Goal: Transaction & Acquisition: Purchase product/service

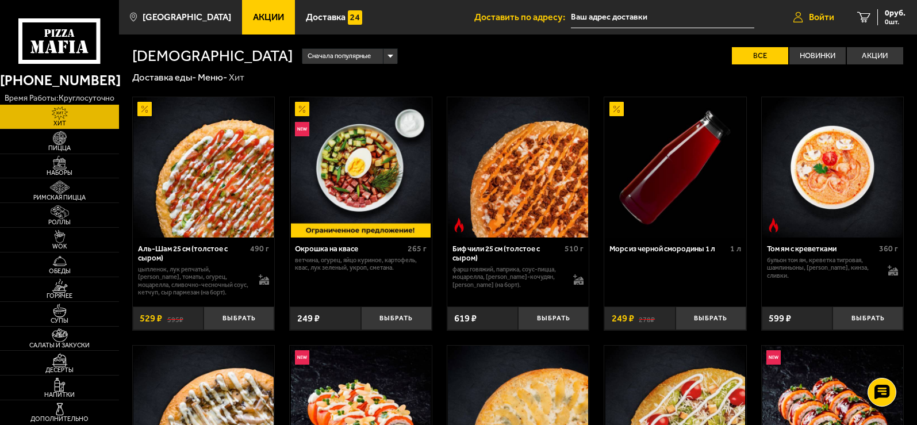
click at [818, 20] on span "Войти" at bounding box center [821, 17] width 25 height 9
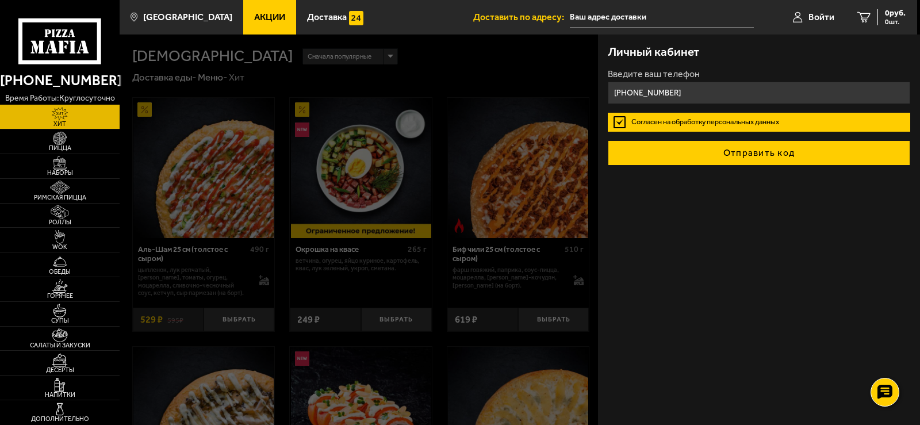
type input "[PHONE_NUMBER]"
click at [735, 158] on button "Отправить код" at bounding box center [759, 152] width 303 height 25
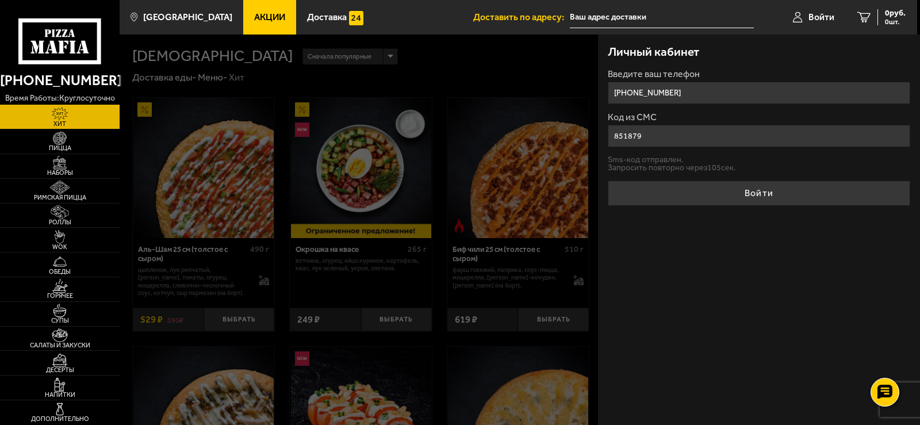
type input "851879"
click at [608, 181] on button "Войти" at bounding box center [759, 193] width 303 height 25
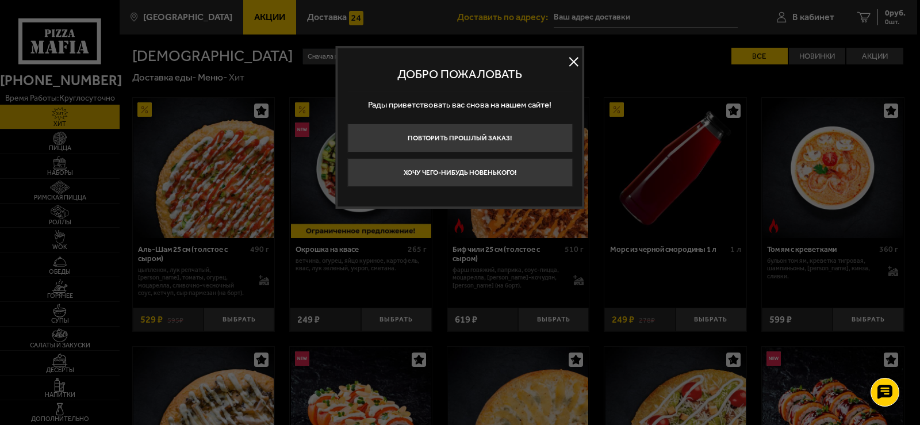
click at [576, 60] on button at bounding box center [573, 61] width 17 height 17
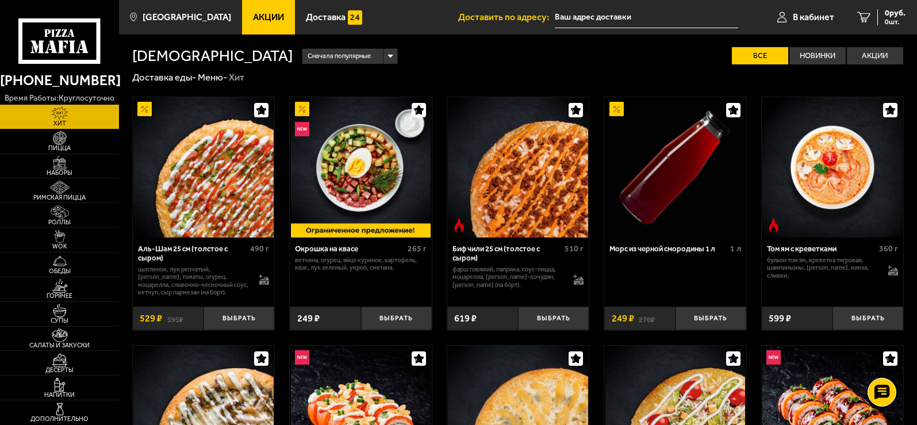
click at [593, 17] on input "text" at bounding box center [646, 17] width 183 height 21
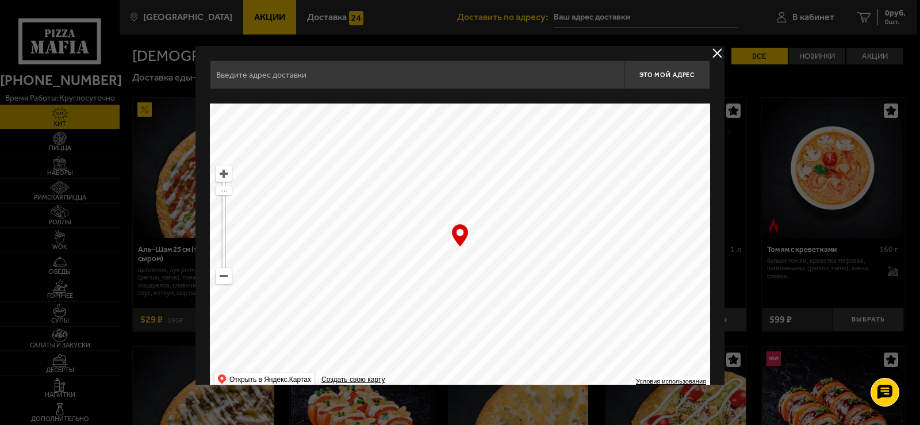
type input "[STREET_ADDRESS]"
click at [671, 75] on span "Это мой адрес" at bounding box center [666, 74] width 55 height 7
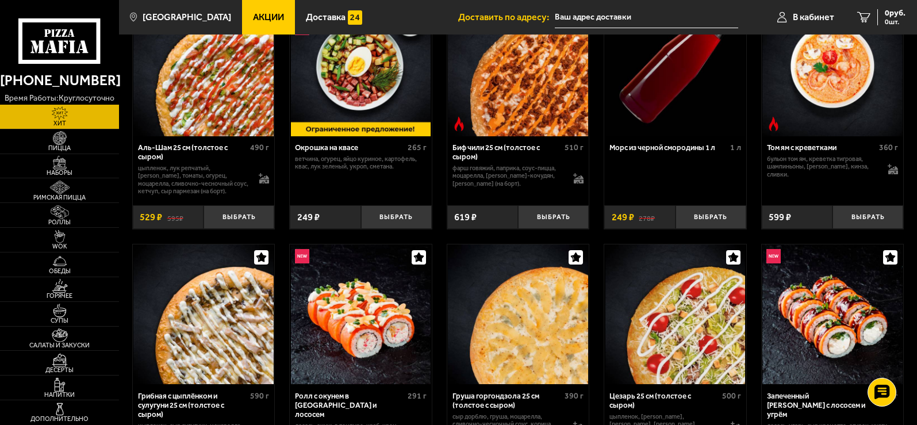
scroll to position [57, 0]
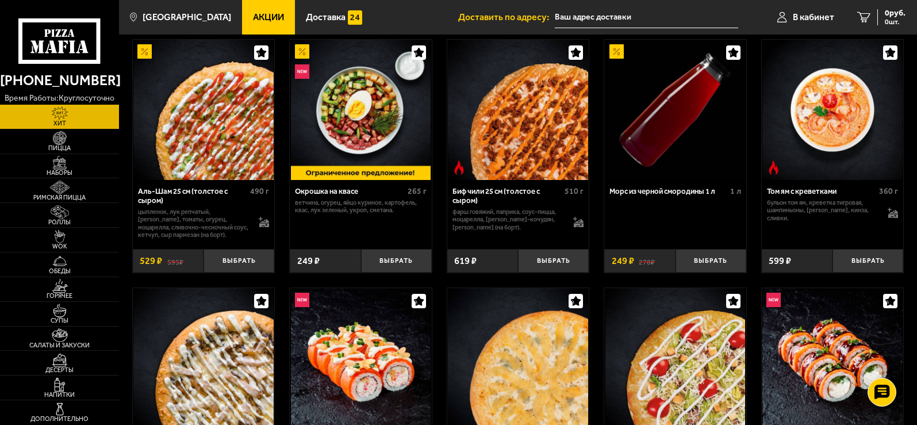
click at [202, 132] on img at bounding box center [203, 110] width 140 height 140
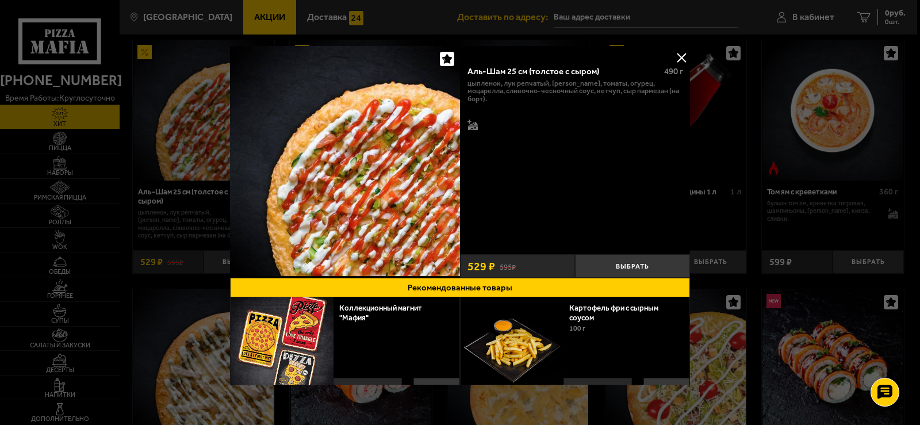
click at [676, 55] on button at bounding box center [681, 57] width 17 height 17
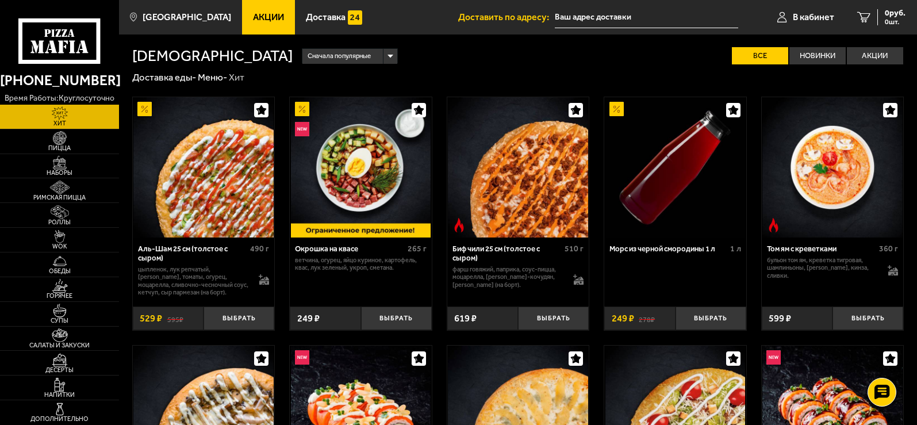
click at [212, 190] on img at bounding box center [203, 167] width 140 height 140
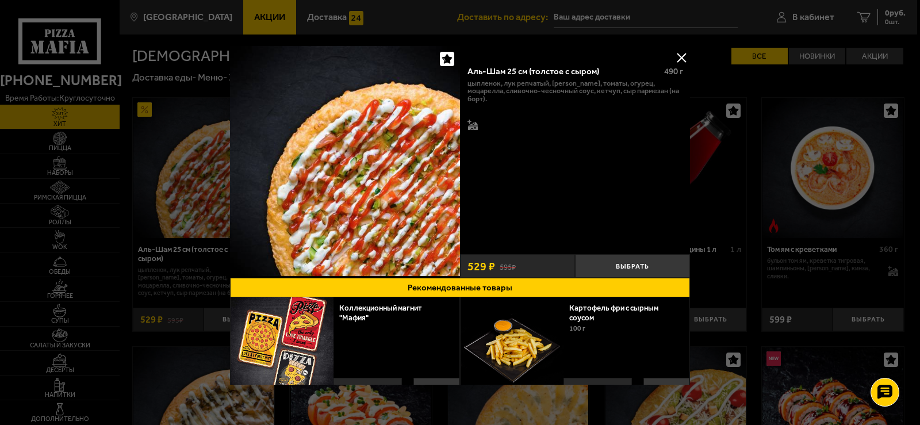
click at [394, 164] on img at bounding box center [345, 161] width 230 height 230
click at [603, 259] on button "Выбрать" at bounding box center [632, 266] width 115 height 24
click at [681, 57] on button at bounding box center [681, 57] width 17 height 17
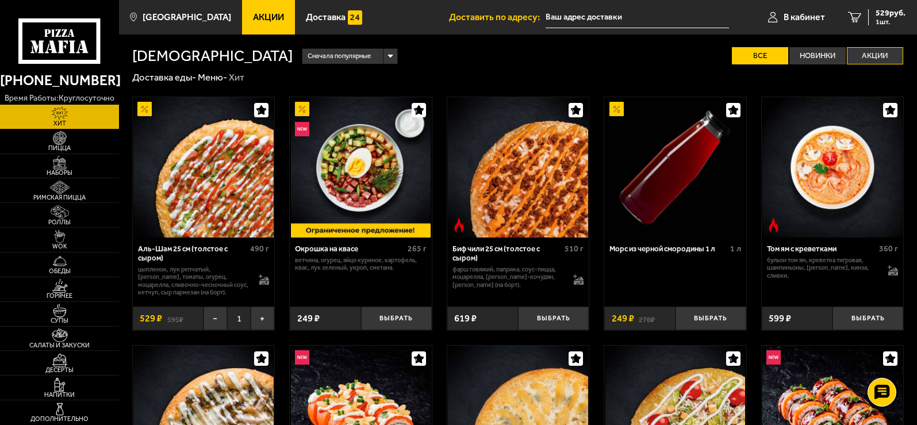
click at [866, 55] on label "Акции" at bounding box center [875, 55] width 56 height 17
click at [0, 0] on input "Акции" at bounding box center [0, 0] width 0 height 0
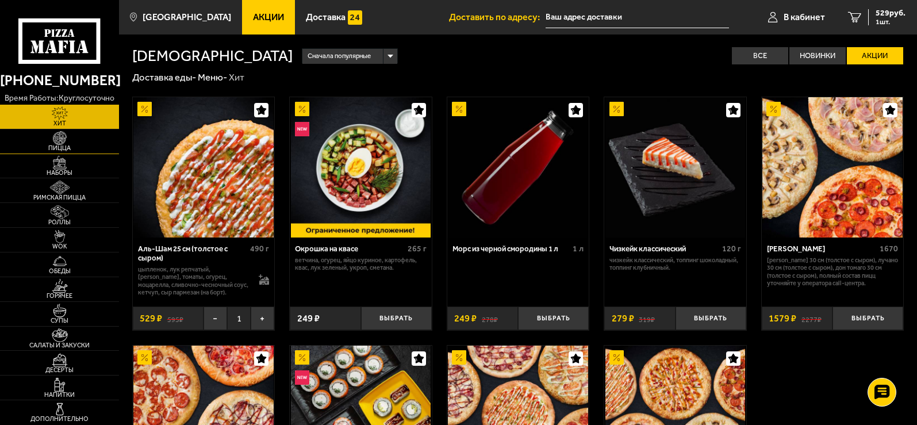
click at [64, 144] on img at bounding box center [59, 138] width 37 height 14
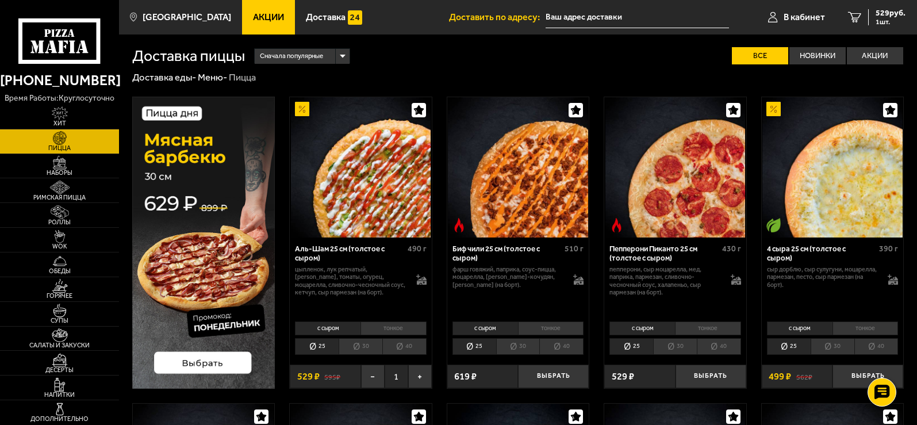
click at [202, 364] on img at bounding box center [203, 243] width 143 height 292
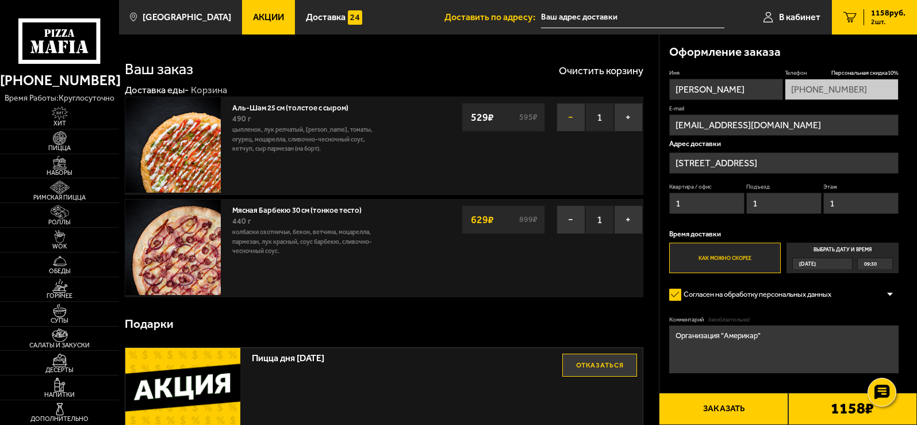
click at [566, 120] on button "−" at bounding box center [571, 117] width 29 height 29
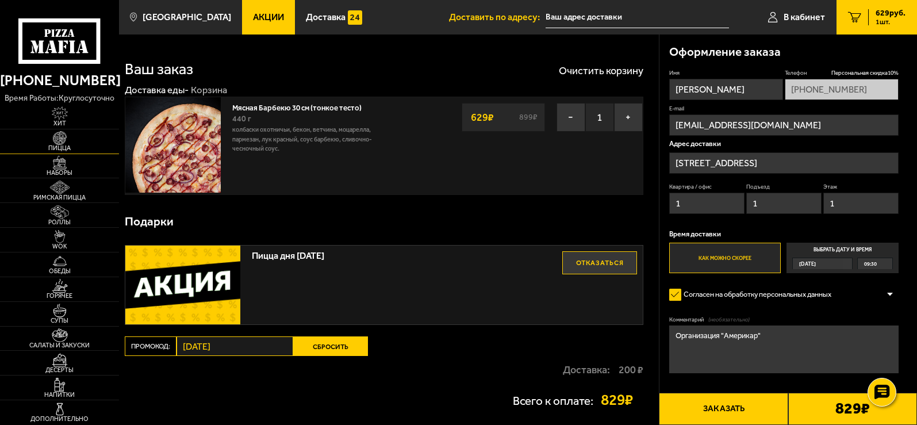
click at [62, 145] on span "Пицца" at bounding box center [59, 148] width 119 height 6
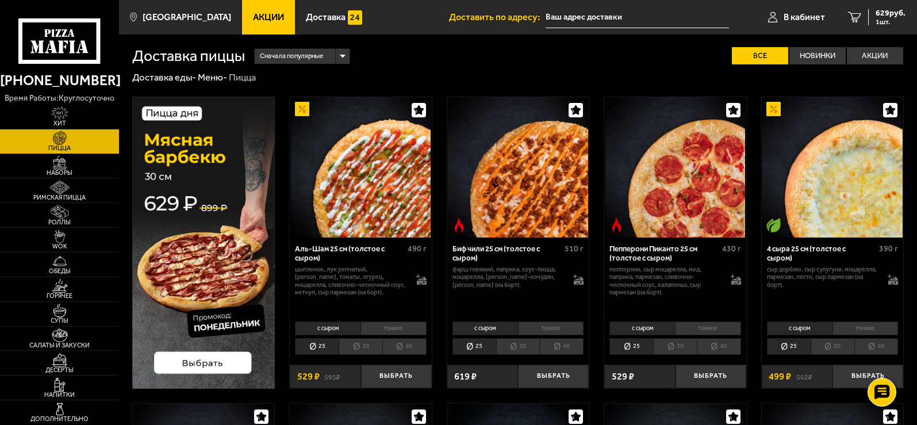
click at [368, 345] on li "30" at bounding box center [361, 346] width 44 height 16
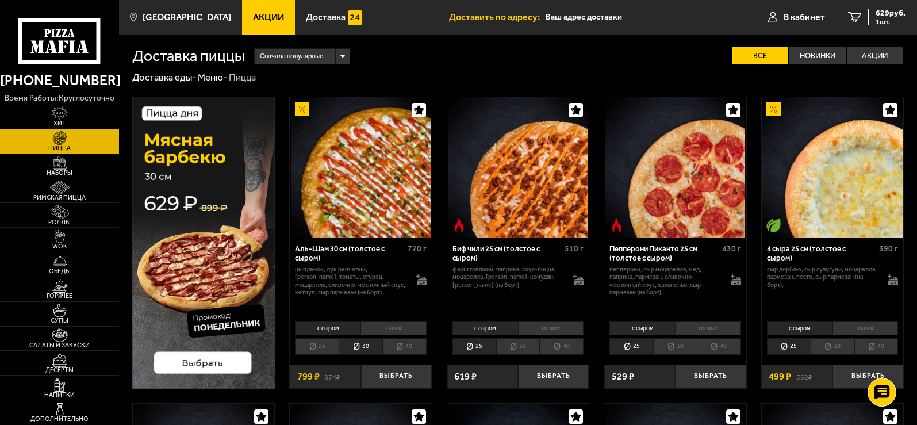
click at [396, 330] on li "тонкое" at bounding box center [394, 328] width 66 height 14
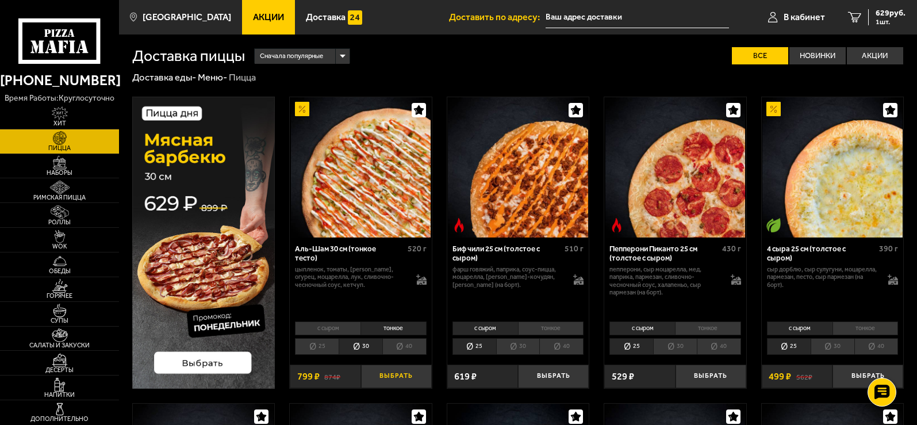
click at [395, 375] on button "Выбрать" at bounding box center [396, 377] width 71 height 24
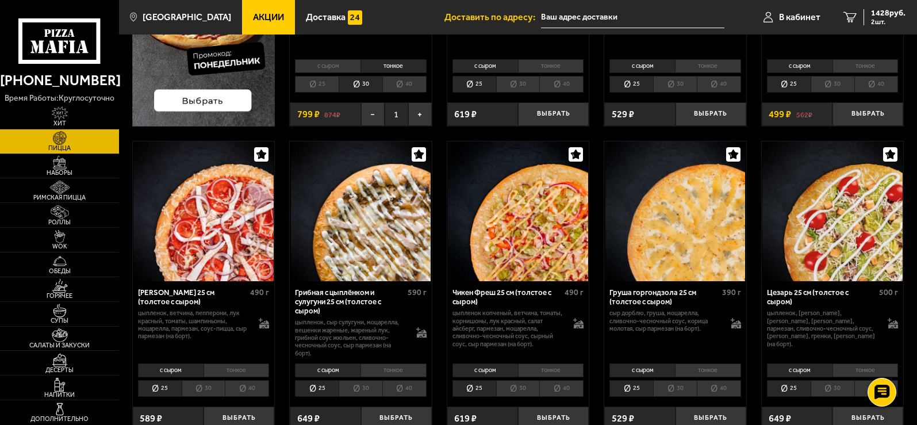
scroll to position [287, 0]
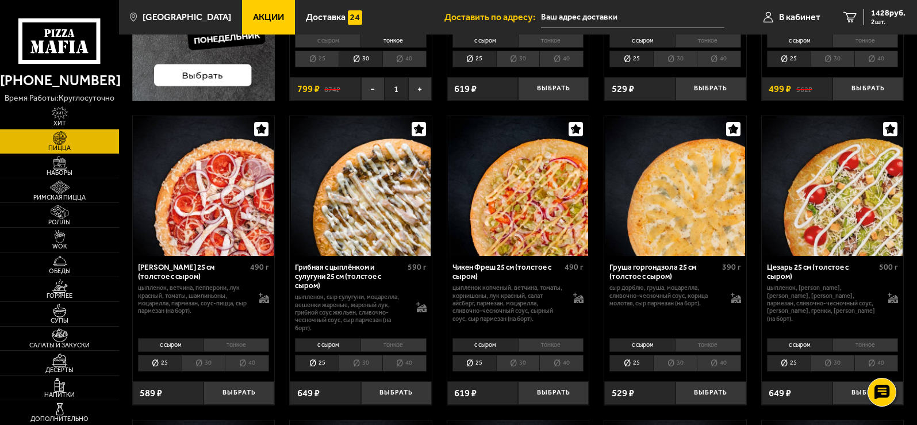
click at [405, 342] on li "тонкое" at bounding box center [394, 345] width 66 height 14
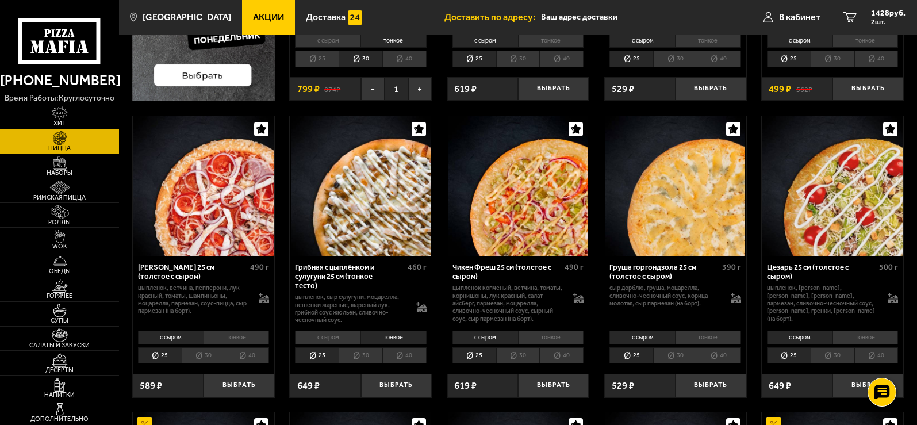
click at [370, 356] on li "30" at bounding box center [361, 355] width 44 height 16
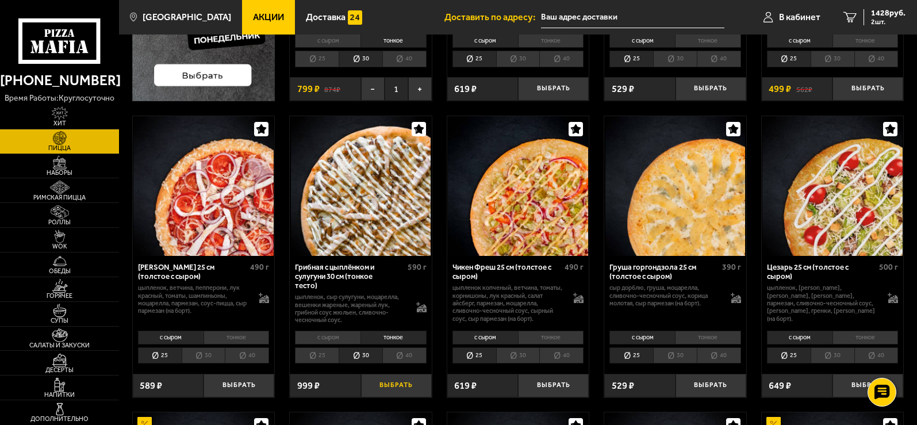
click at [401, 386] on button "Выбрать" at bounding box center [396, 386] width 71 height 24
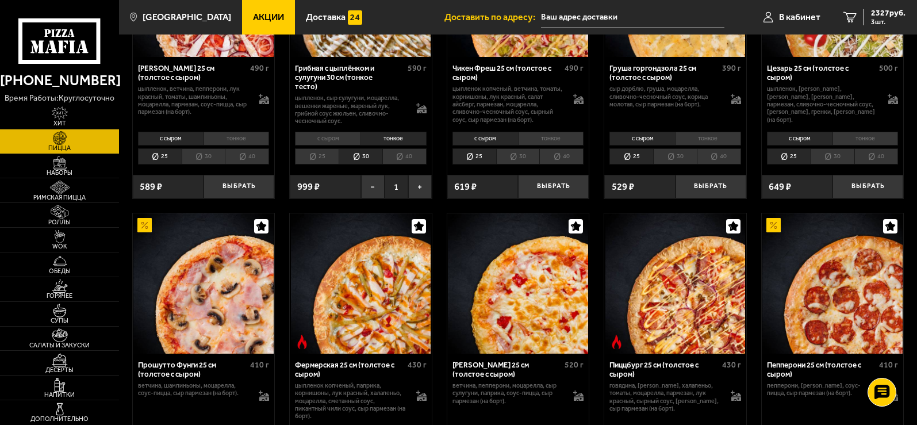
scroll to position [517, 0]
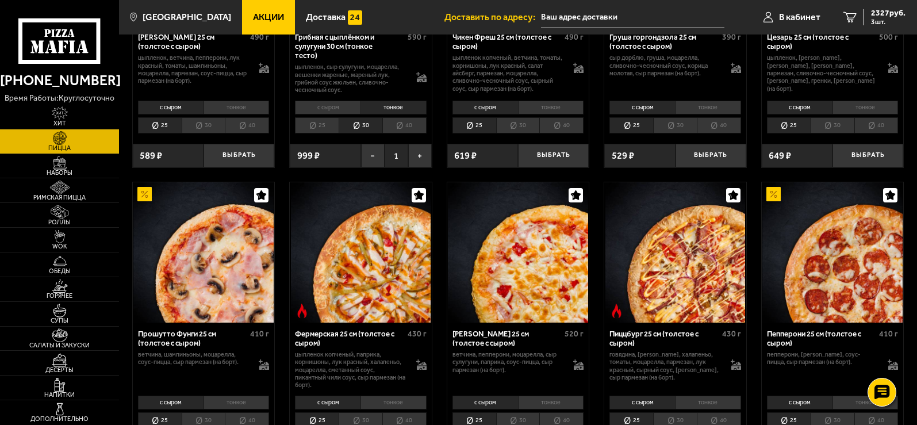
click at [396, 402] on li "тонкое" at bounding box center [394, 403] width 66 height 14
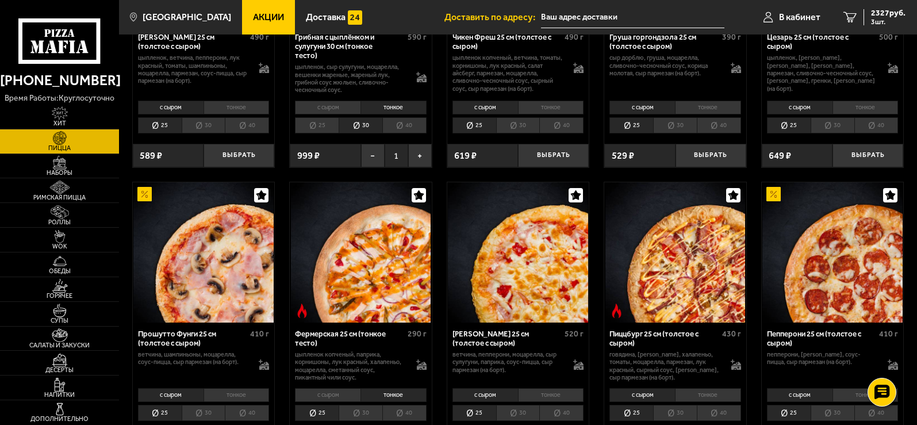
click at [364, 412] on li "30" at bounding box center [361, 413] width 44 height 16
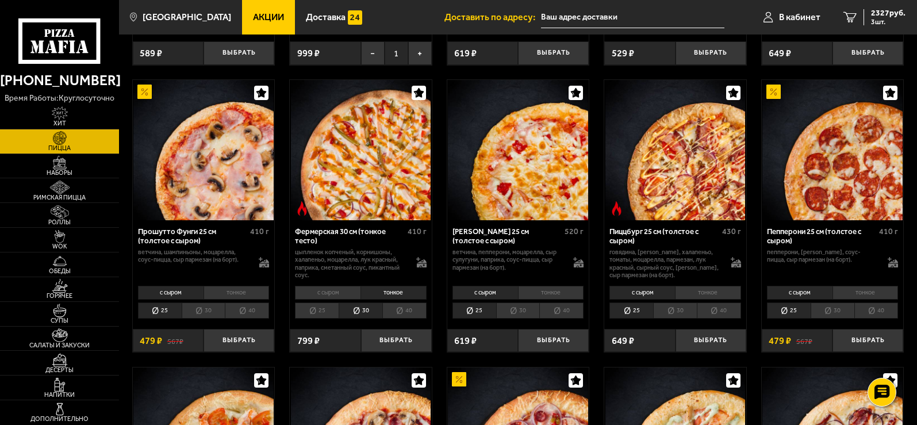
scroll to position [632, 0]
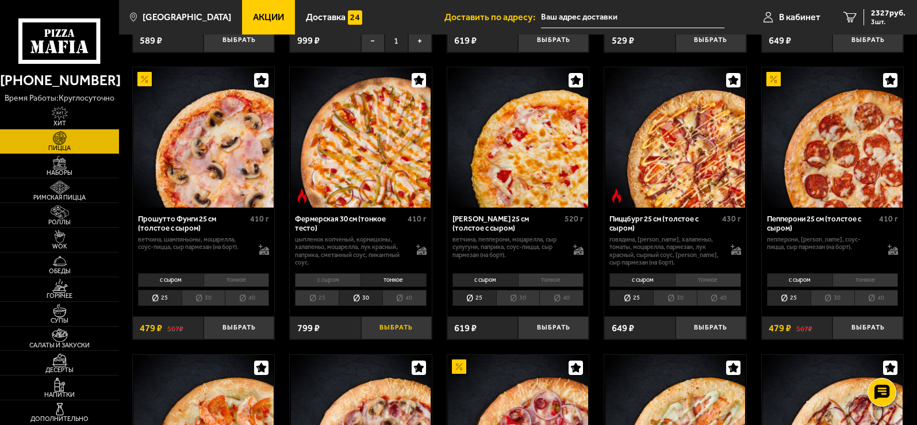
click at [389, 332] on button "Выбрать" at bounding box center [396, 328] width 71 height 24
click at [710, 277] on li "тонкое" at bounding box center [708, 280] width 66 height 14
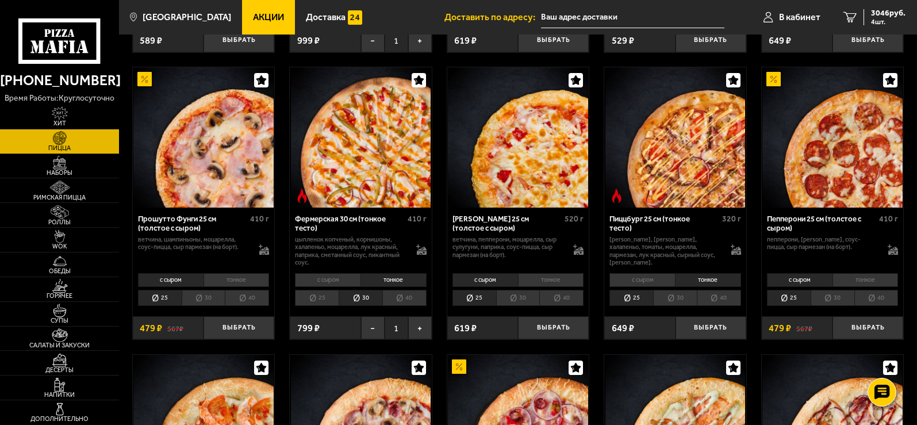
click at [680, 298] on li "30" at bounding box center [675, 298] width 44 height 16
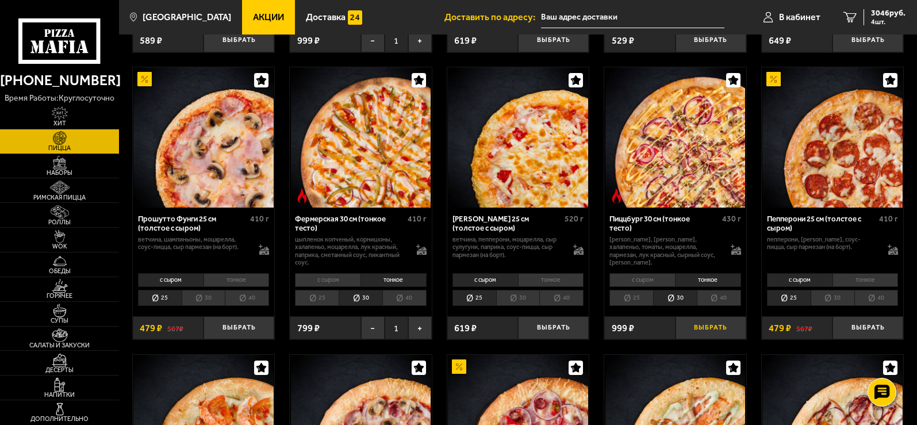
click at [710, 327] on button "Выбрать" at bounding box center [711, 328] width 71 height 24
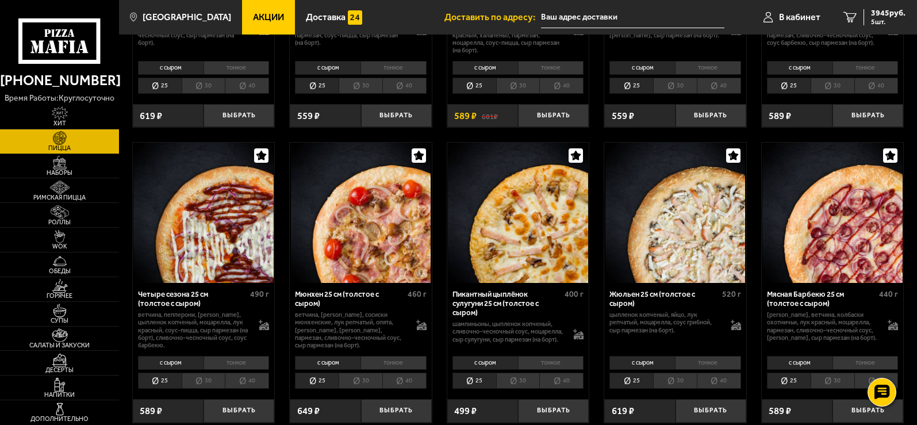
scroll to position [1150, 0]
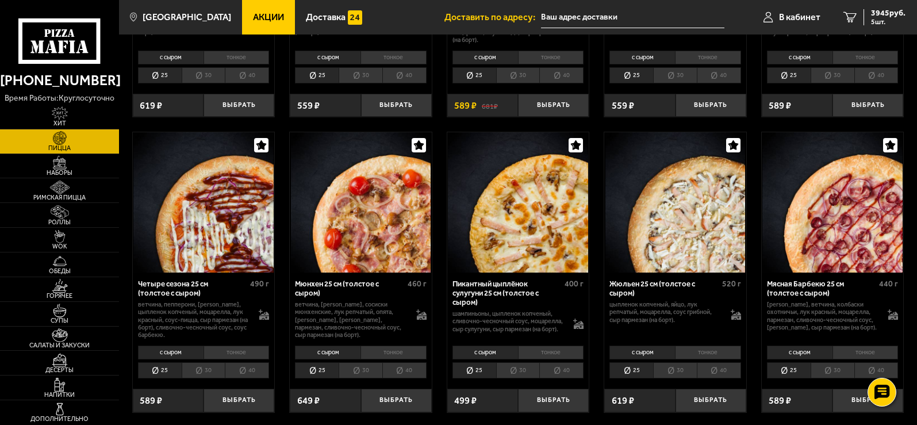
click at [549, 355] on li "тонкое" at bounding box center [551, 353] width 66 height 14
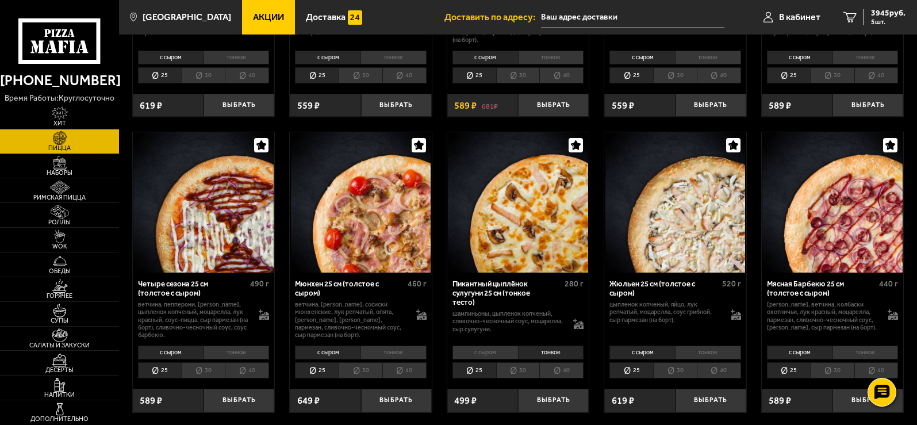
click at [529, 373] on li "30" at bounding box center [518, 370] width 44 height 16
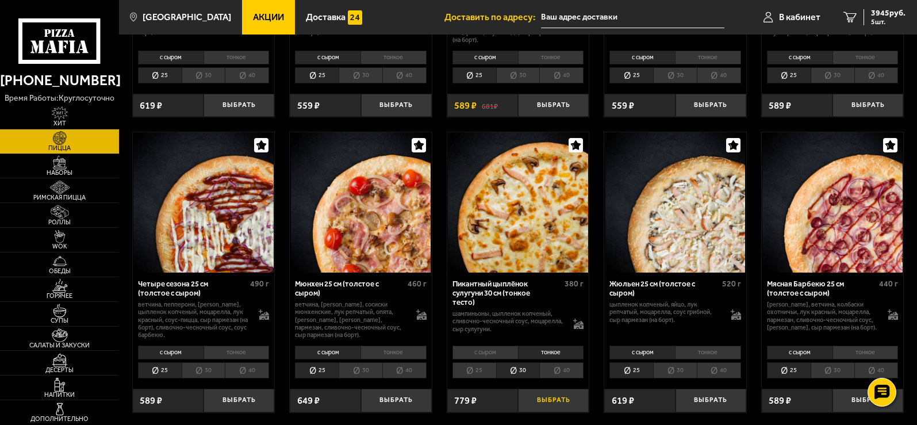
click at [550, 401] on button "Выбрать" at bounding box center [553, 401] width 71 height 24
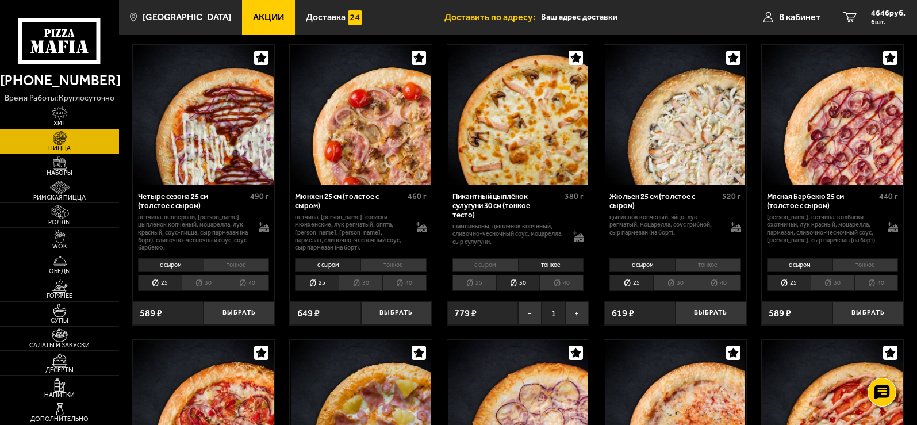
scroll to position [1207, 0]
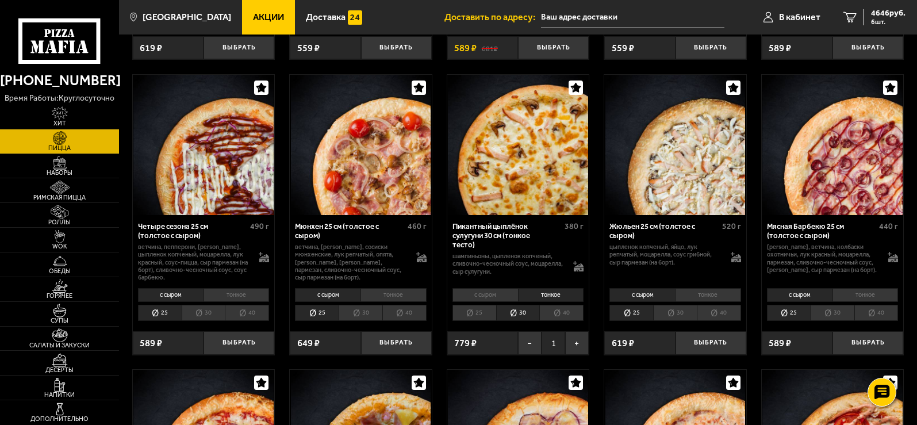
click at [253, 296] on li "тонкое" at bounding box center [237, 295] width 66 height 14
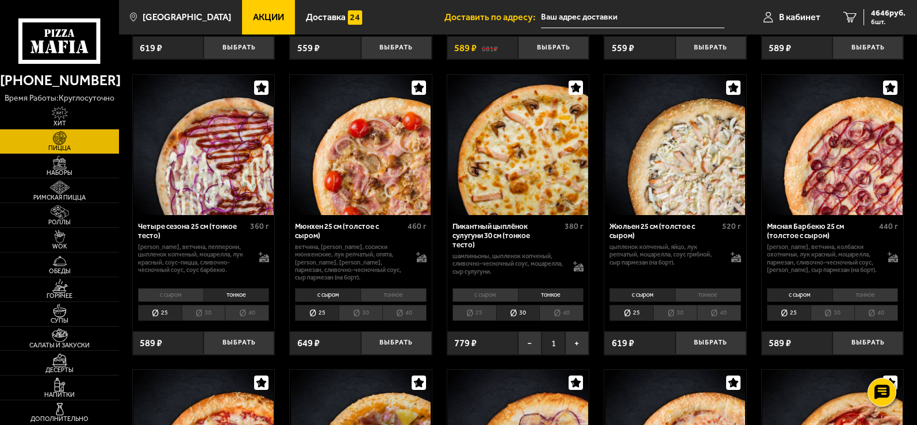
click at [212, 320] on li "30" at bounding box center [204, 313] width 44 height 16
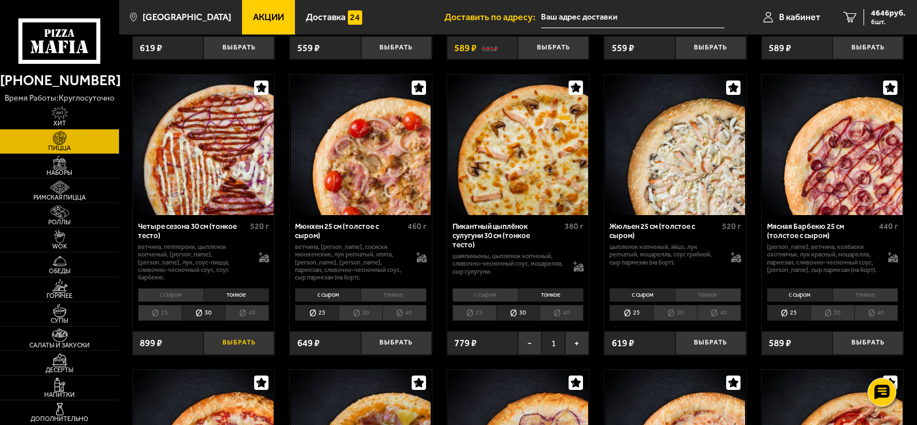
click at [242, 345] on button "Выбрать" at bounding box center [239, 343] width 71 height 24
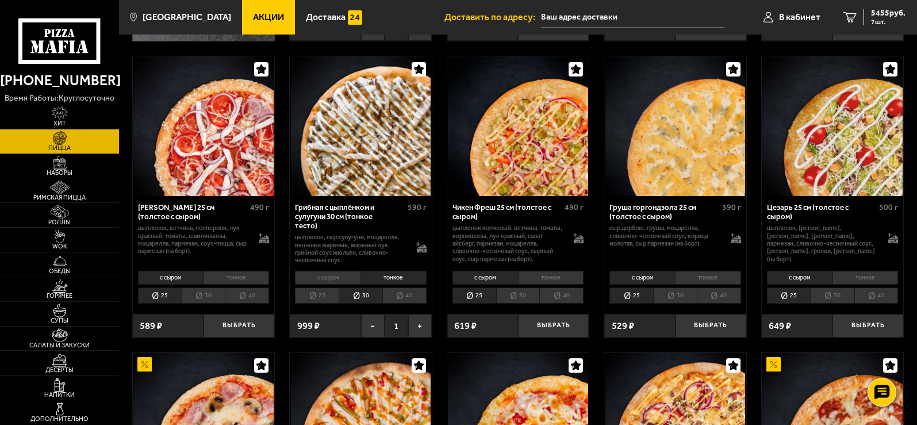
scroll to position [345, 0]
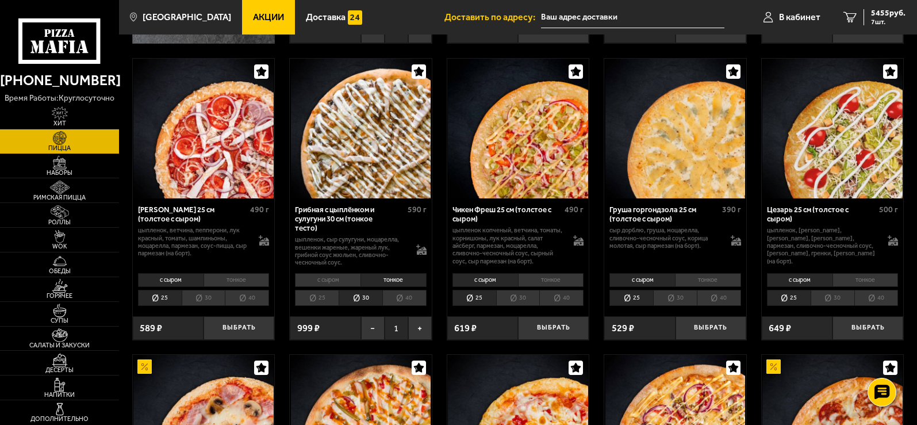
click at [880, 279] on li "тонкое" at bounding box center [866, 280] width 66 height 14
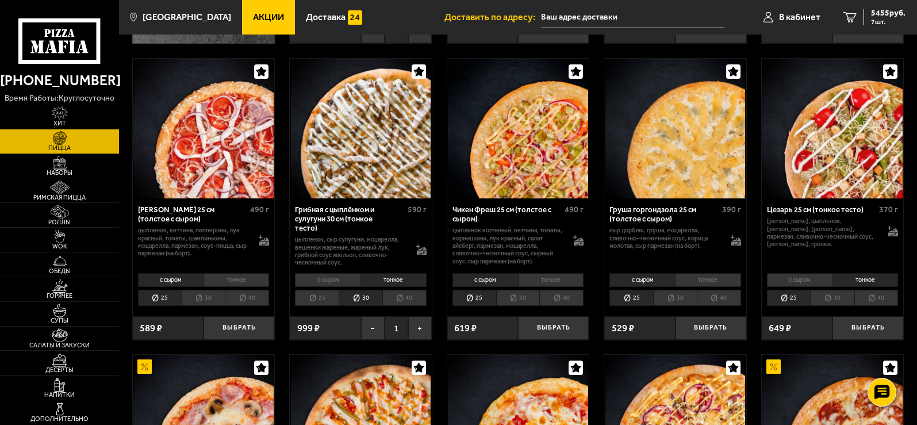
click at [843, 298] on li "30" at bounding box center [833, 298] width 44 height 16
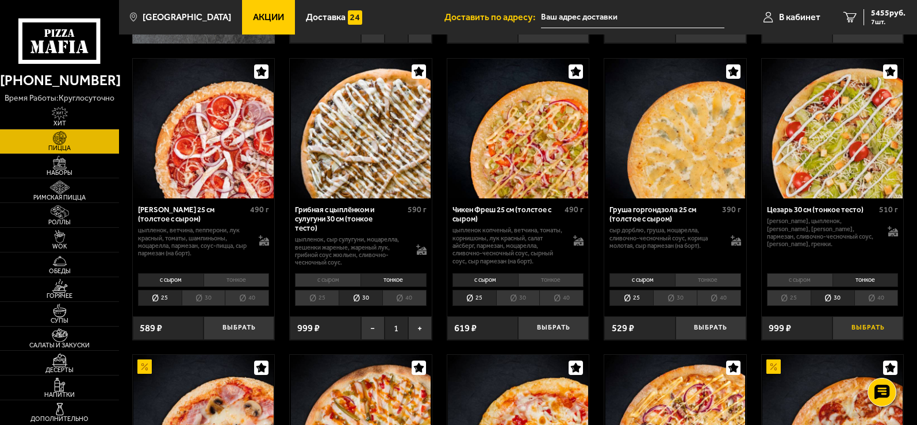
click at [858, 328] on button "Выбрать" at bounding box center [868, 328] width 71 height 24
click at [887, 15] on span "6354 руб." at bounding box center [888, 13] width 34 height 8
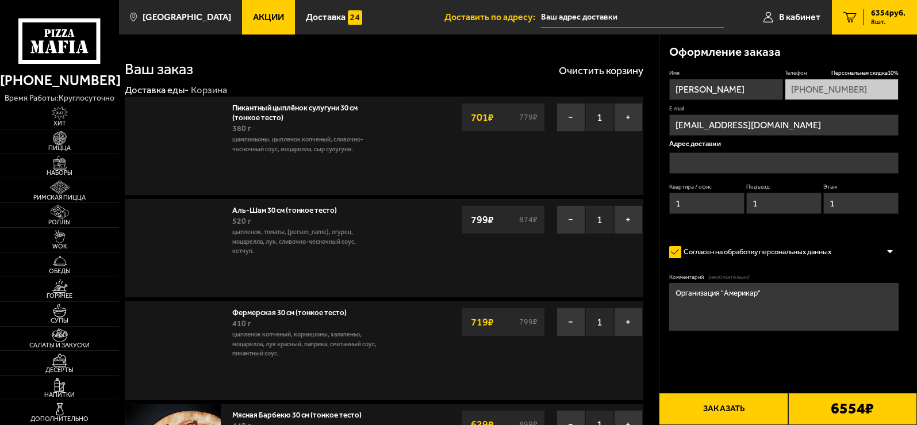
type input "[STREET_ADDRESS]"
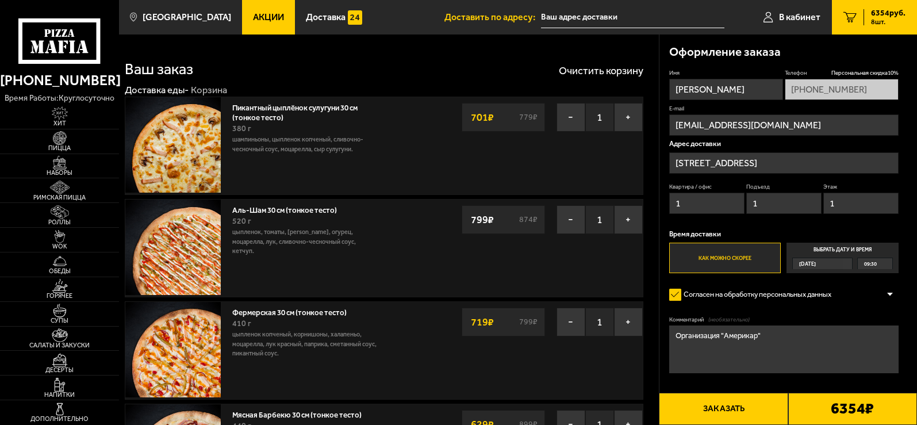
click at [868, 264] on span "09:30" at bounding box center [870, 263] width 13 height 11
click at [0, 0] on input "Выбрать дату и время [DATE] 09:30" at bounding box center [0, 0] width 0 height 0
click at [869, 264] on span "09:30" at bounding box center [870, 263] width 13 height 11
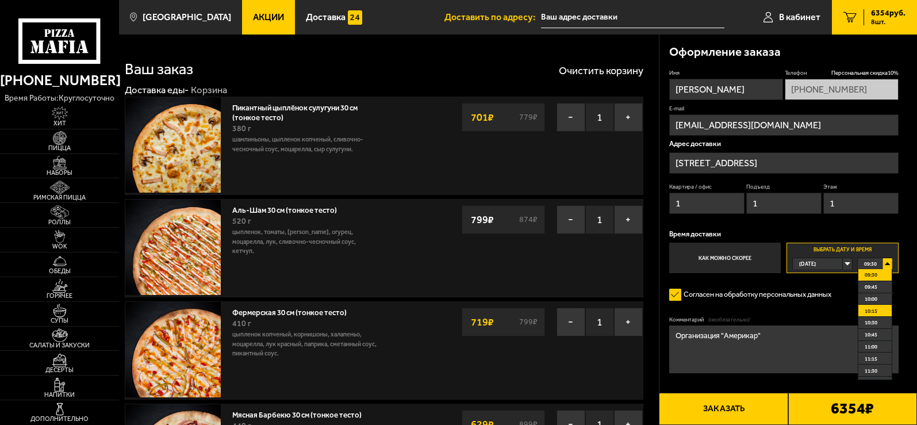
scroll to position [57, 0]
click at [875, 335] on span "12:00" at bounding box center [871, 336] width 13 height 11
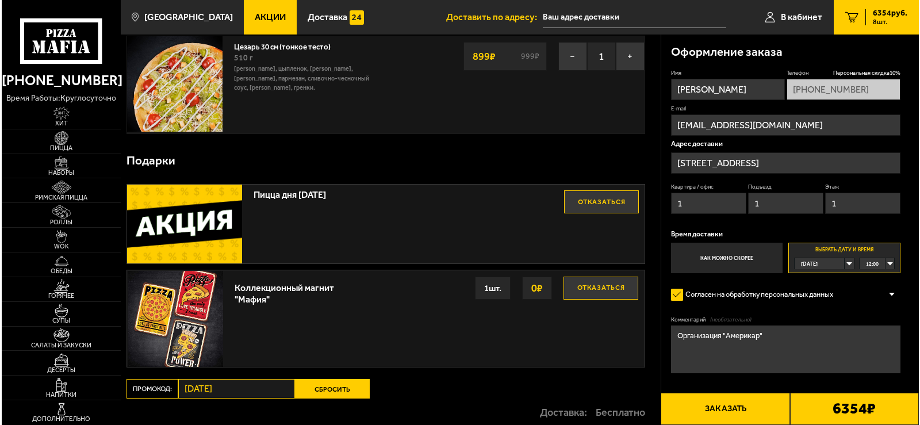
scroll to position [805, 0]
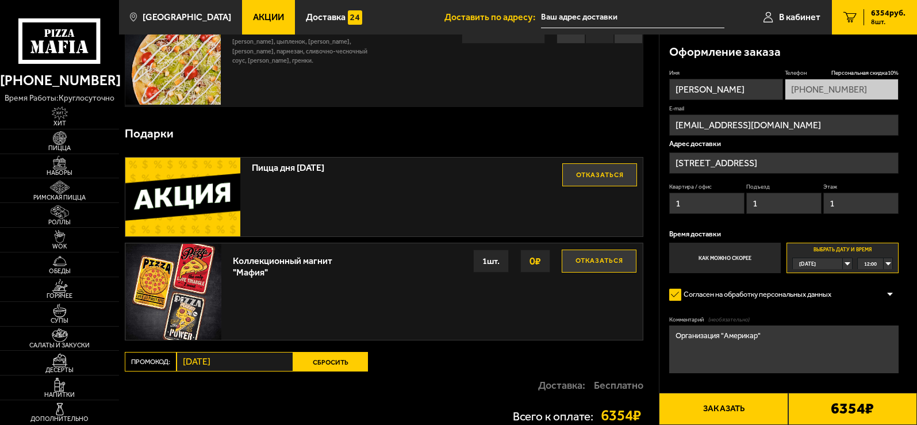
click at [736, 412] on button "Заказать" at bounding box center [723, 409] width 129 height 32
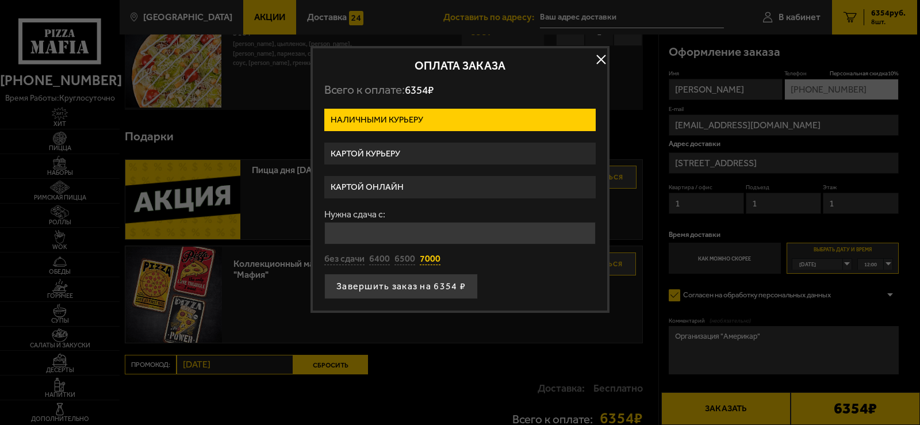
click at [435, 262] on button "7000" at bounding box center [430, 259] width 21 height 13
type input "7000"
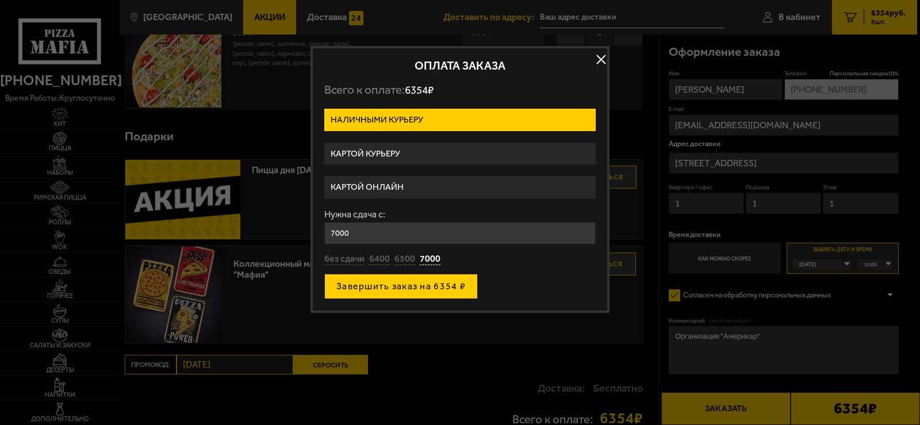
click at [423, 285] on button "Завершить заказ на 6354 ₽" at bounding box center [401, 286] width 154 height 25
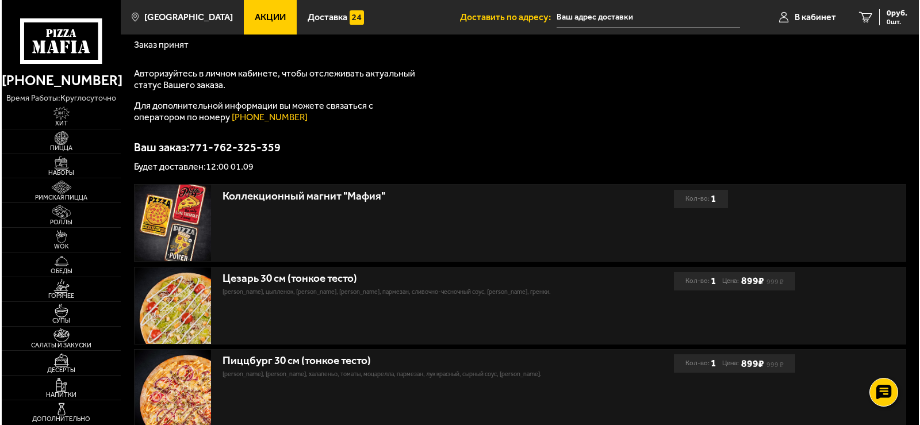
scroll to position [57, 0]
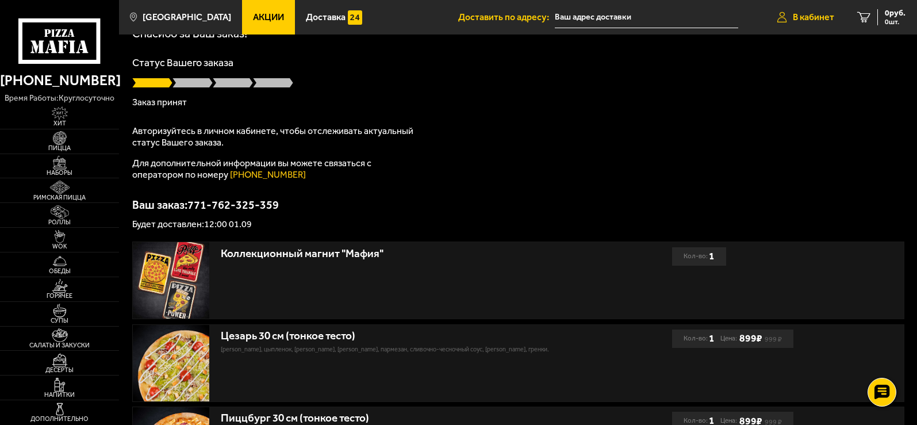
click at [810, 15] on span "В кабинет" at bounding box center [813, 17] width 41 height 9
